Goal: Entertainment & Leisure: Consume media (video, audio)

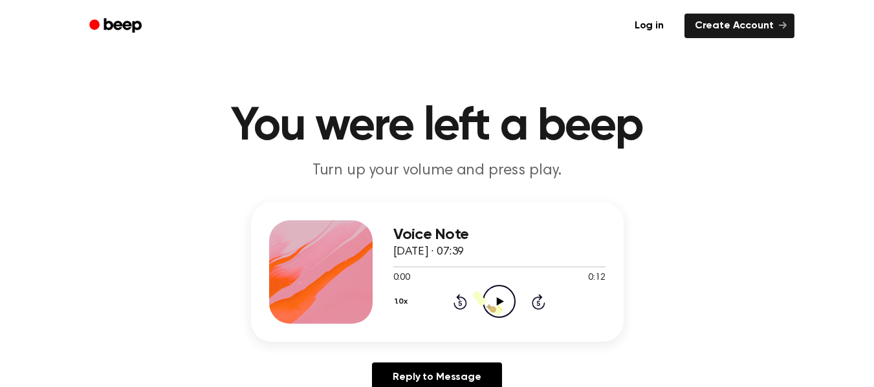
click at [494, 301] on icon "Play Audio" at bounding box center [499, 301] width 33 height 33
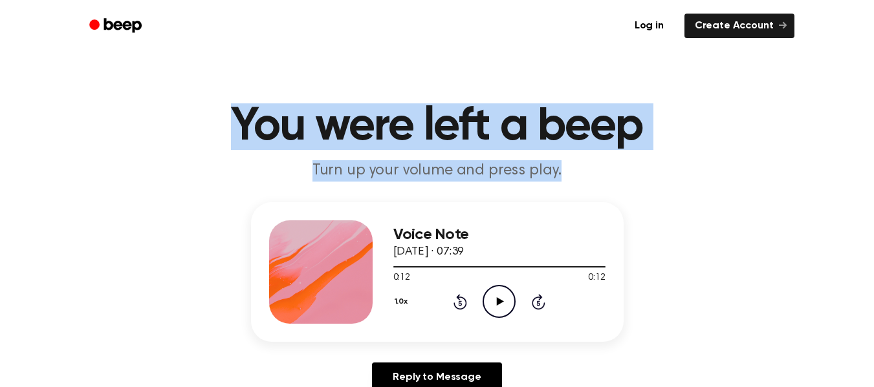
drag, startPoint x: 185, startPoint y: 109, endPoint x: 362, endPoint y: 199, distance: 199.0
click at [251, 160] on header "You were left a beep Turn up your volume and press play." at bounding box center [437, 143] width 843 height 78
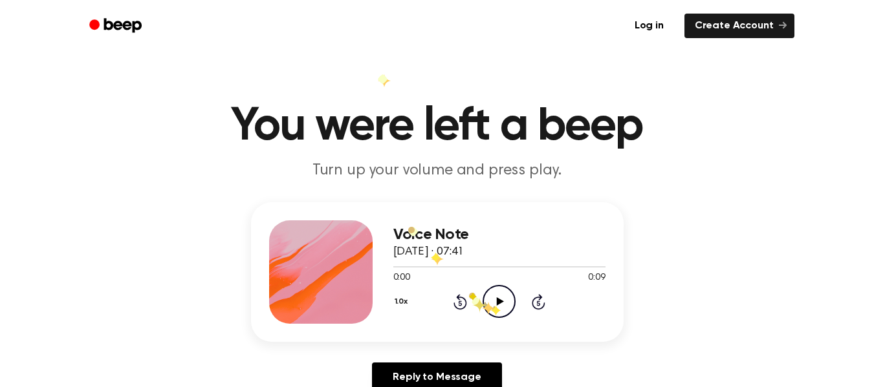
click at [494, 301] on icon "Play Audio" at bounding box center [499, 301] width 33 height 33
click at [486, 305] on icon "Play Audio" at bounding box center [499, 301] width 33 height 33
click at [495, 298] on icon "Play Audio" at bounding box center [499, 301] width 33 height 33
